Goal: Task Accomplishment & Management: Manage account settings

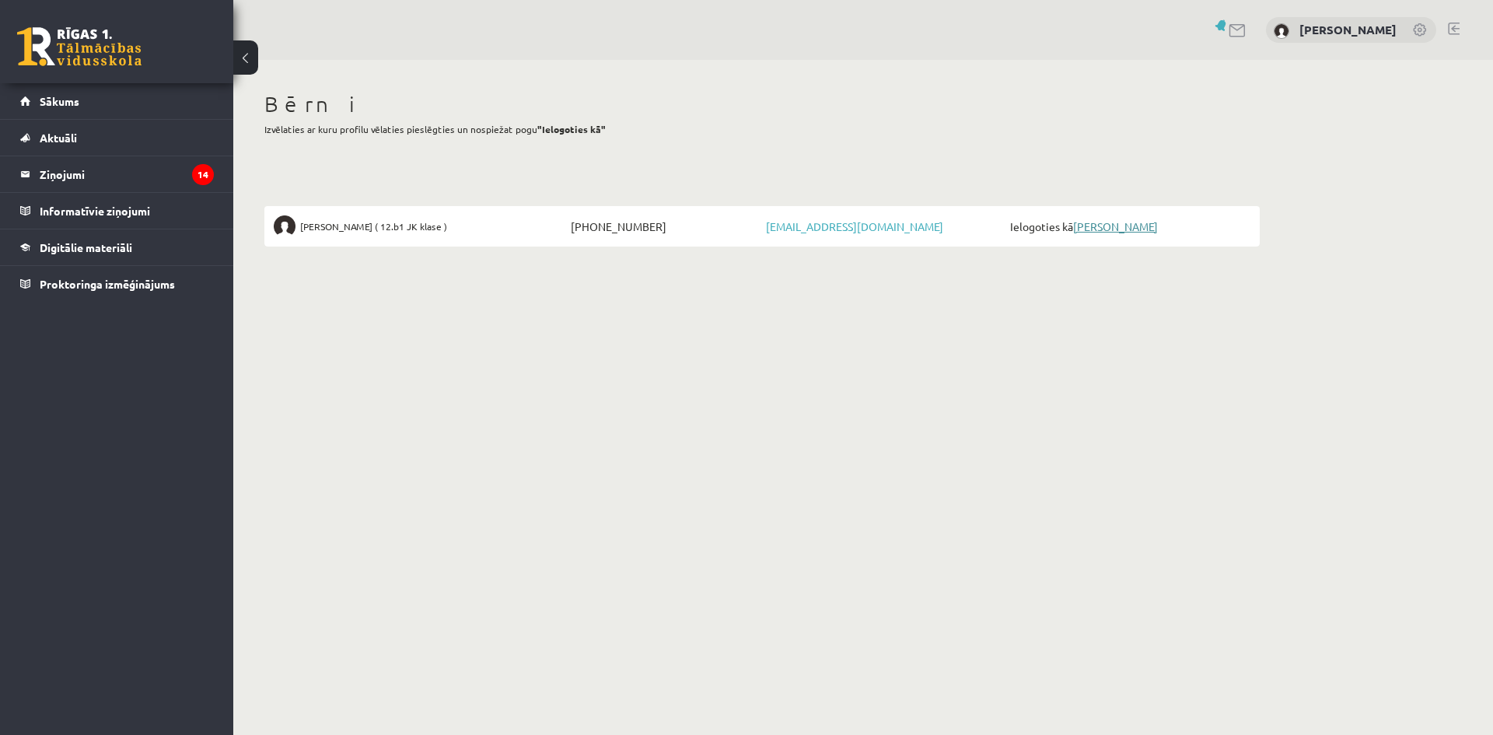
click at [1095, 231] on link "[PERSON_NAME]" at bounding box center [1115, 226] width 85 height 14
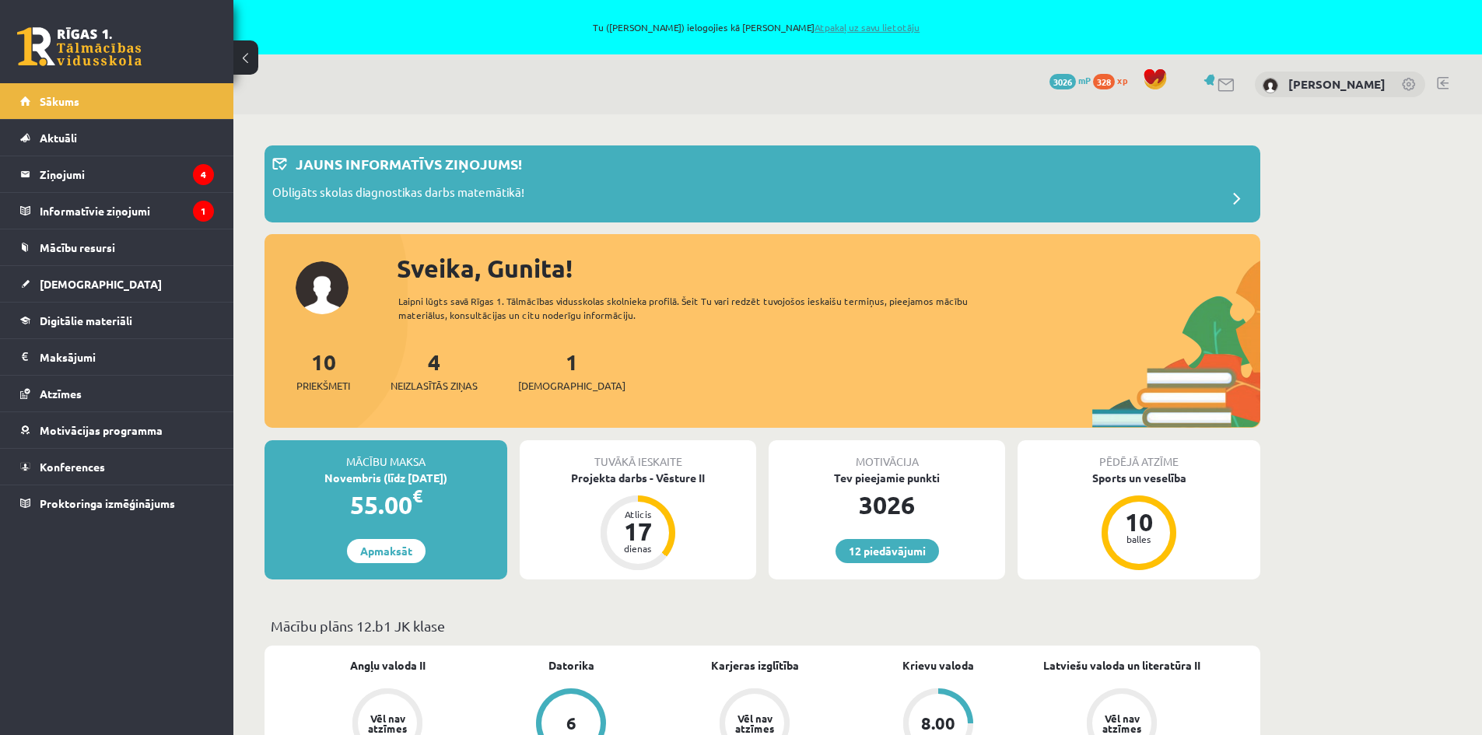
click at [866, 26] on link "Atpakaļ uz savu lietotāju" at bounding box center [866, 27] width 105 height 12
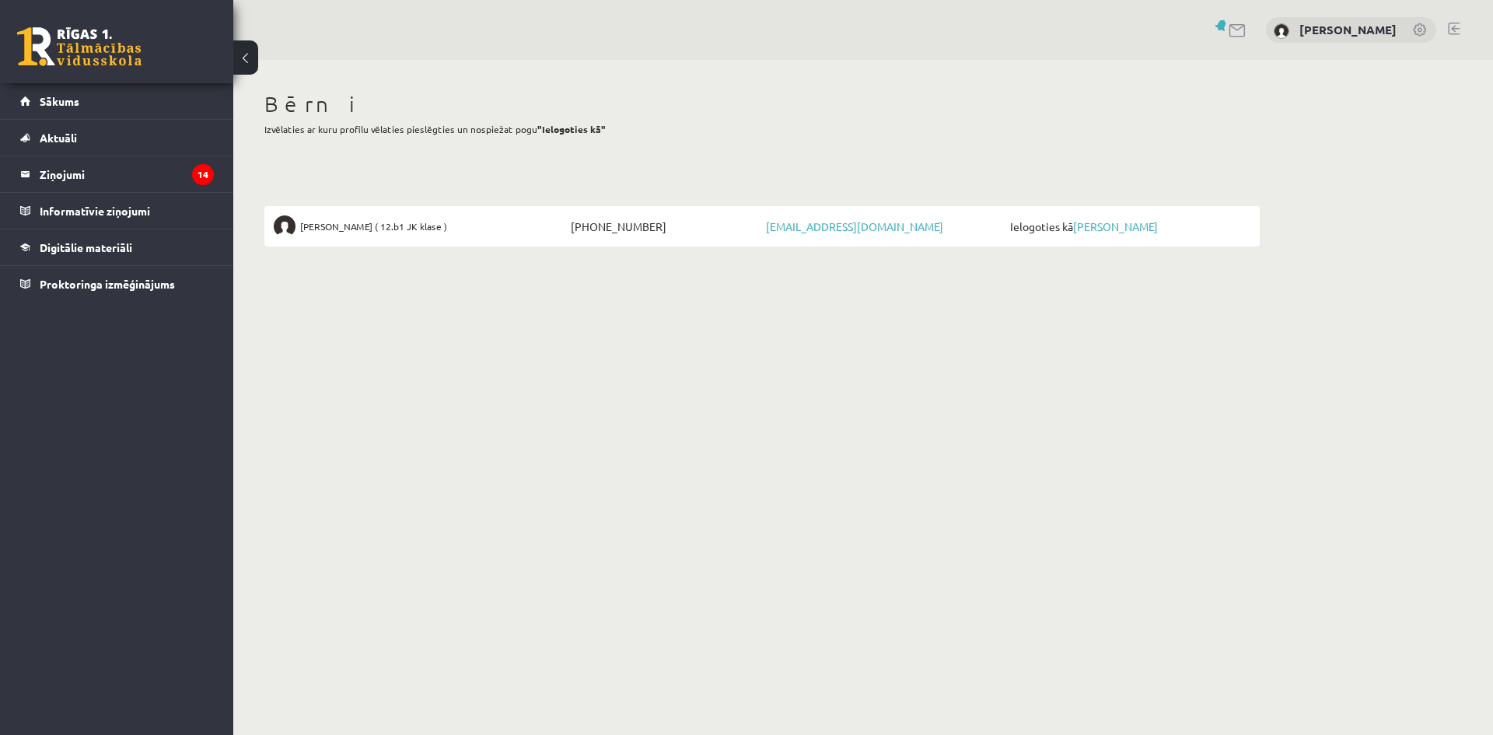
click at [1458, 26] on link at bounding box center [1454, 29] width 12 height 12
